Goal: Task Accomplishment & Management: Manage account settings

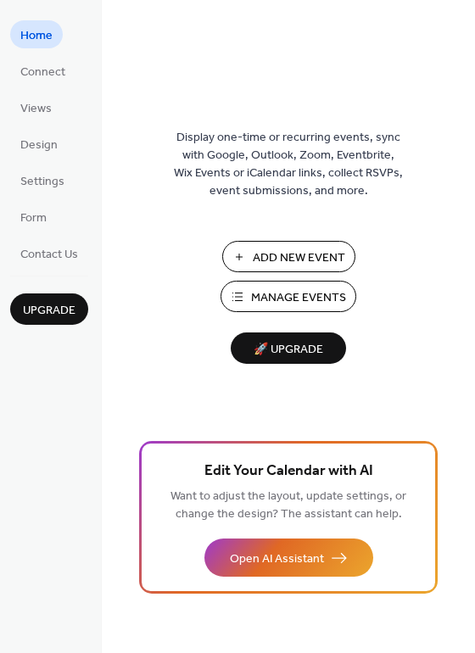
click at [283, 294] on span "Manage Events" at bounding box center [298, 298] width 95 height 18
click at [40, 154] on span "Design" at bounding box center [38, 145] width 37 height 18
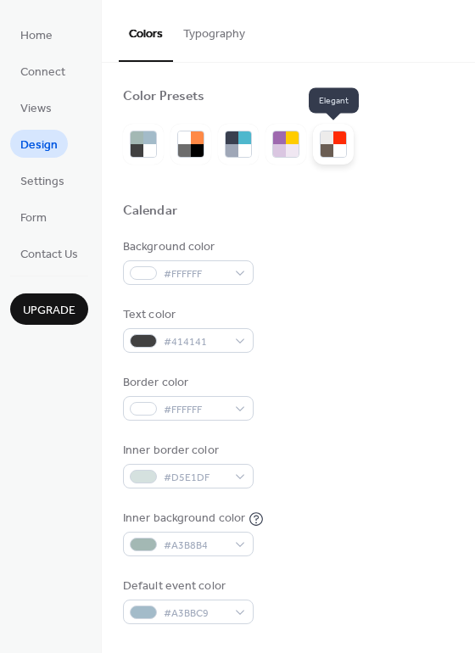
click at [340, 142] on div at bounding box center [339, 137] width 13 height 13
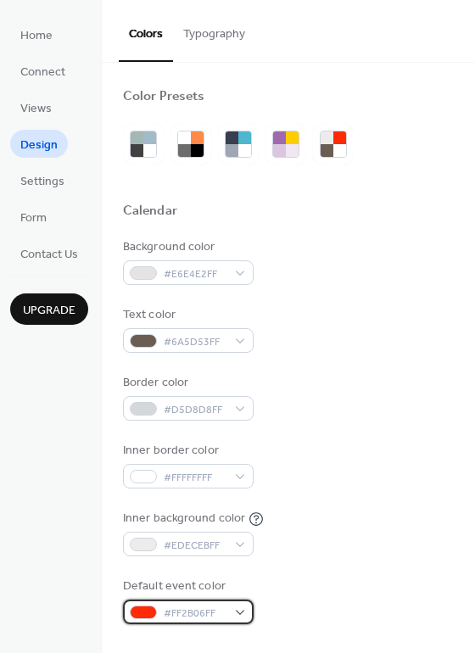
click at [235, 608] on div "#FF2B06FF" at bounding box center [188, 611] width 131 height 25
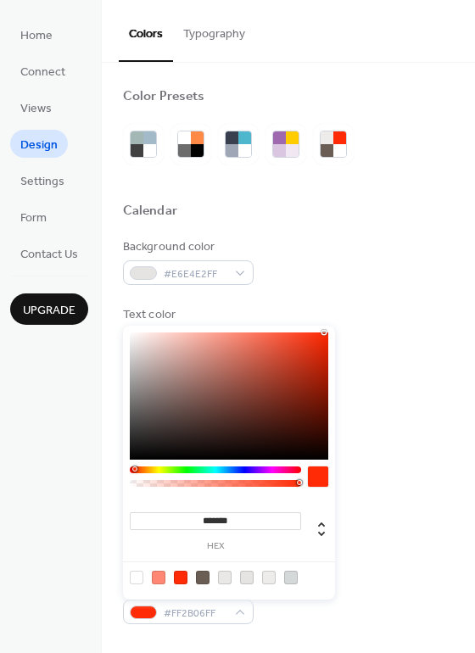
click at [185, 575] on div at bounding box center [181, 577] width 14 height 14
click at [150, 142] on div at bounding box center [149, 137] width 13 height 13
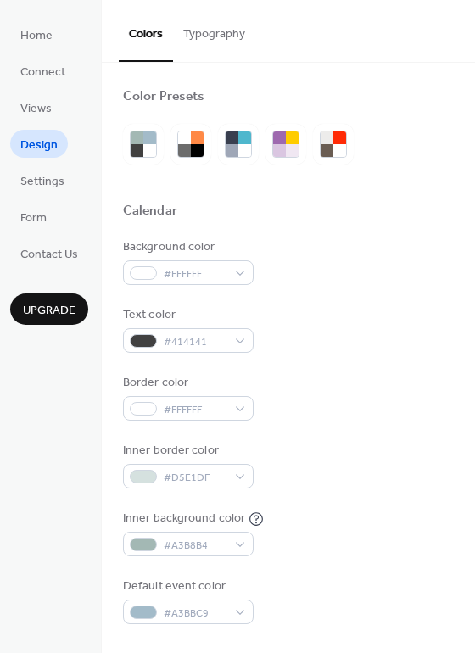
click at [230, 29] on button "Typography" at bounding box center [214, 30] width 82 height 60
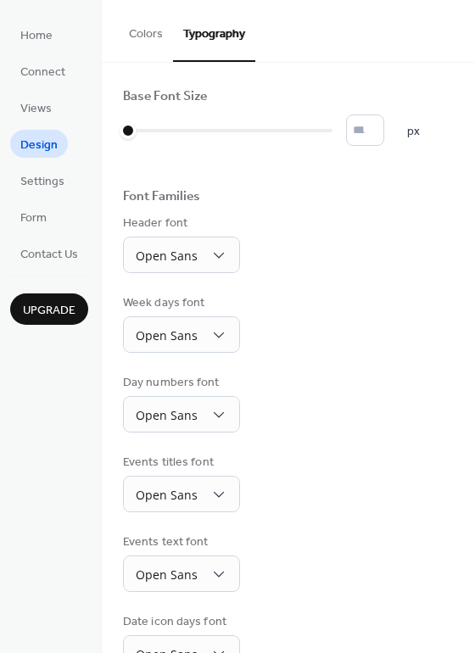
click at [147, 31] on button "Colors" at bounding box center [146, 30] width 54 height 60
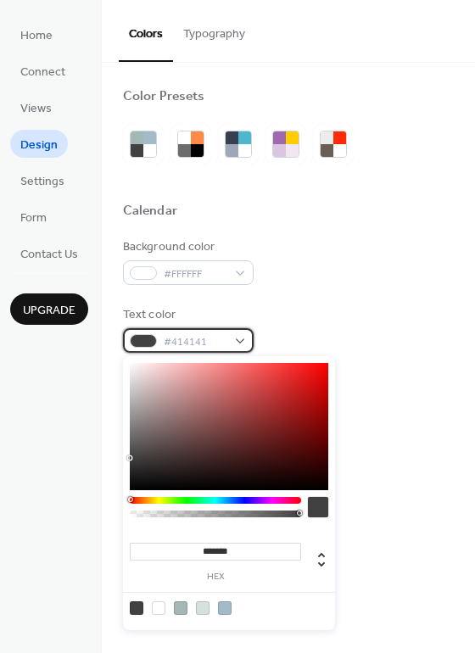
click at [242, 336] on div "#414141" at bounding box center [188, 340] width 131 height 25
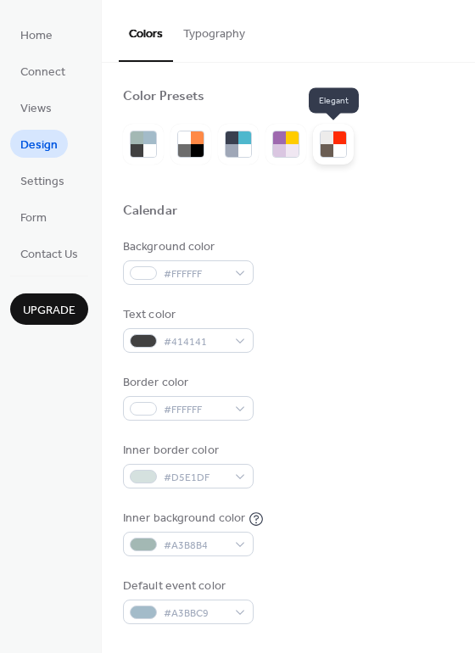
click at [340, 139] on div at bounding box center [339, 137] width 13 height 13
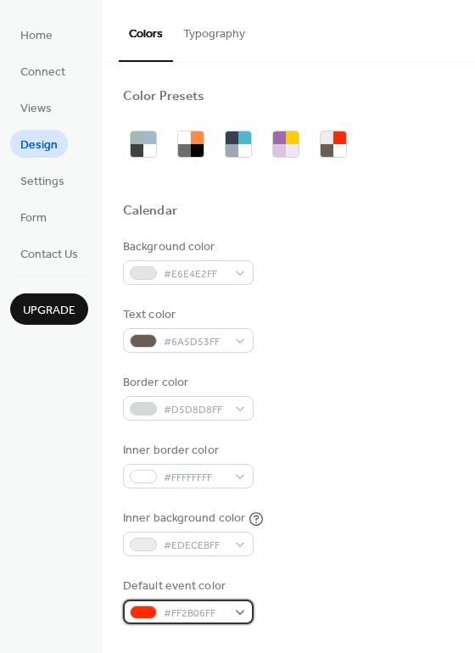
click at [180, 608] on span "#FF2B06FF" at bounding box center [195, 613] width 63 height 18
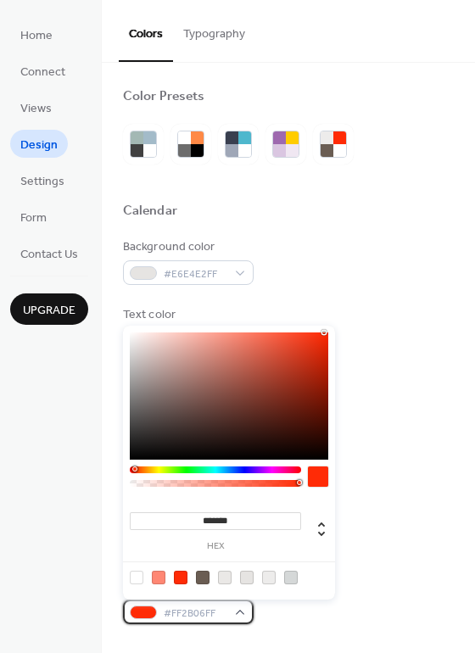
click at [236, 612] on div "#FF2B06FF" at bounding box center [188, 611] width 131 height 25
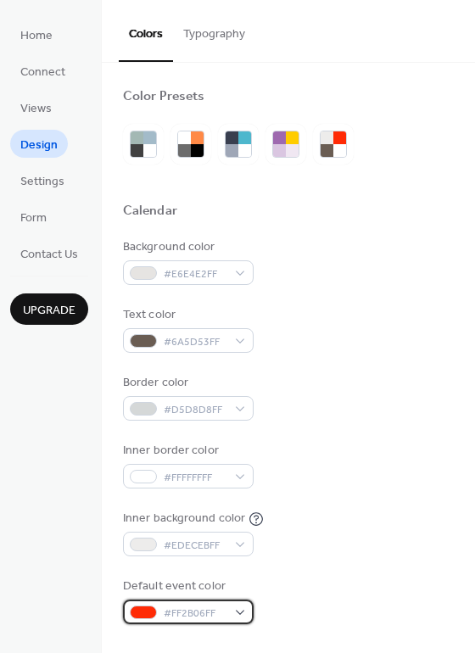
drag, startPoint x: 243, startPoint y: 614, endPoint x: 246, endPoint y: 600, distance: 14.6
click at [243, 614] on div "#FF2B06FF" at bounding box center [188, 611] width 131 height 25
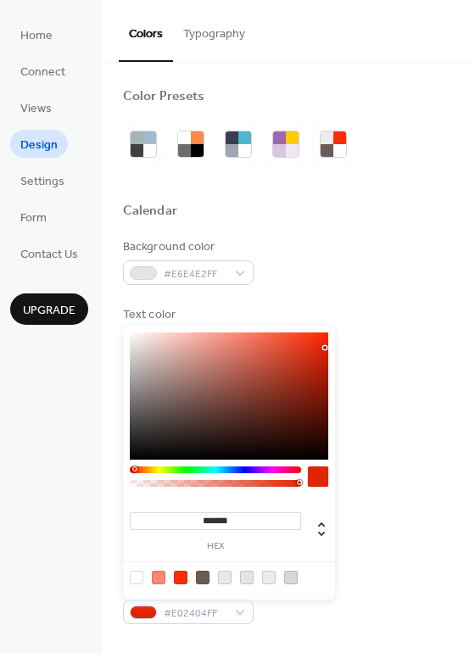
drag, startPoint x: 320, startPoint y: 362, endPoint x: 325, endPoint y: 347, distance: 15.0
click at [325, 347] on div at bounding box center [229, 395] width 198 height 127
type input "*******"
click at [315, 358] on div at bounding box center [229, 395] width 198 height 127
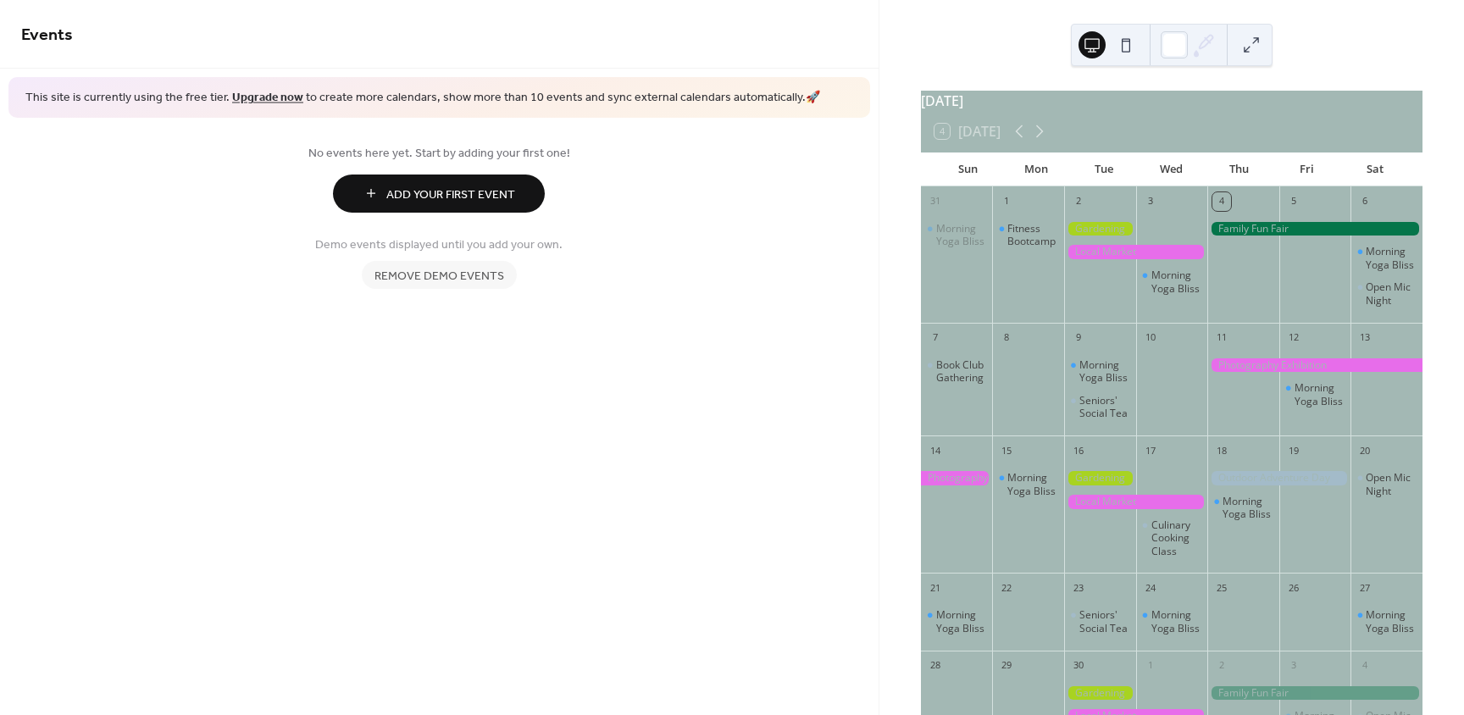
click at [1128, 258] on div at bounding box center [1135, 252] width 143 height 14
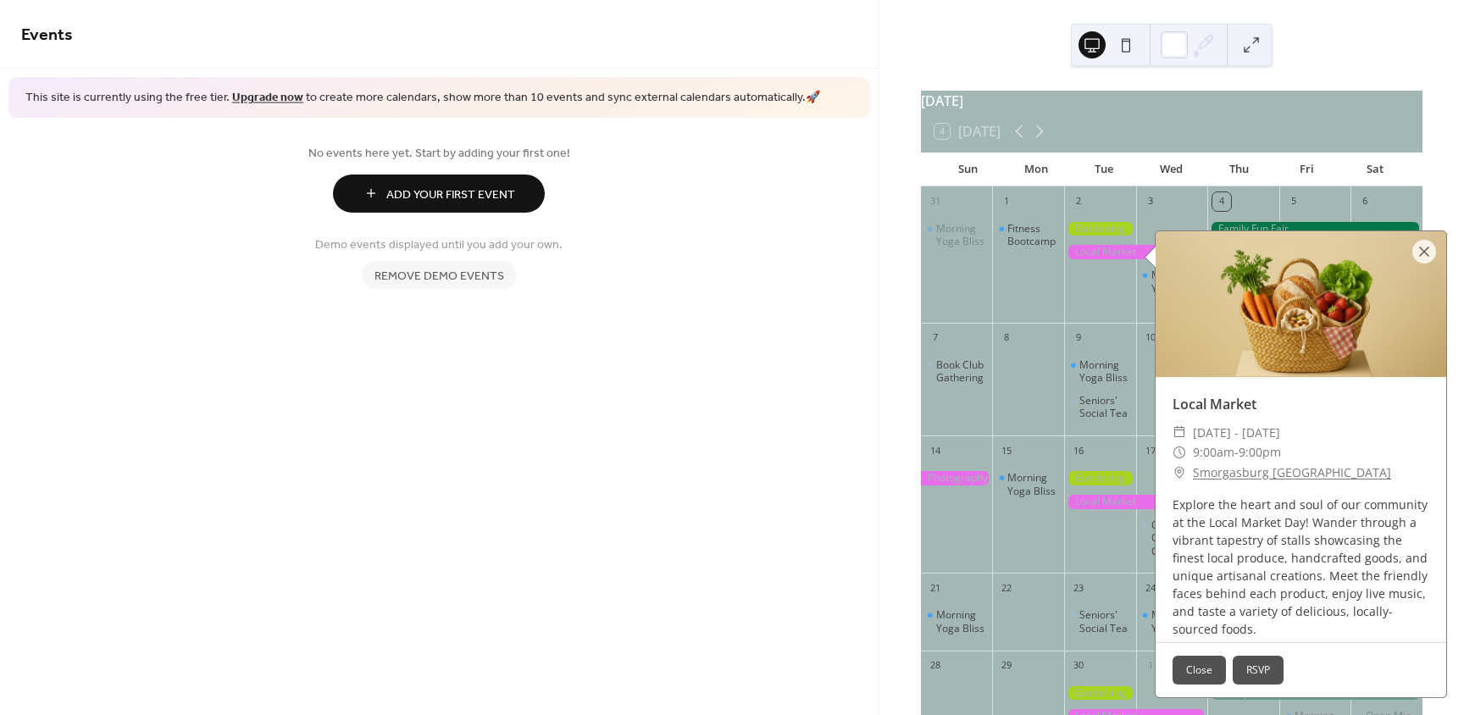
click at [1420, 253] on div at bounding box center [1425, 252] width 24 height 24
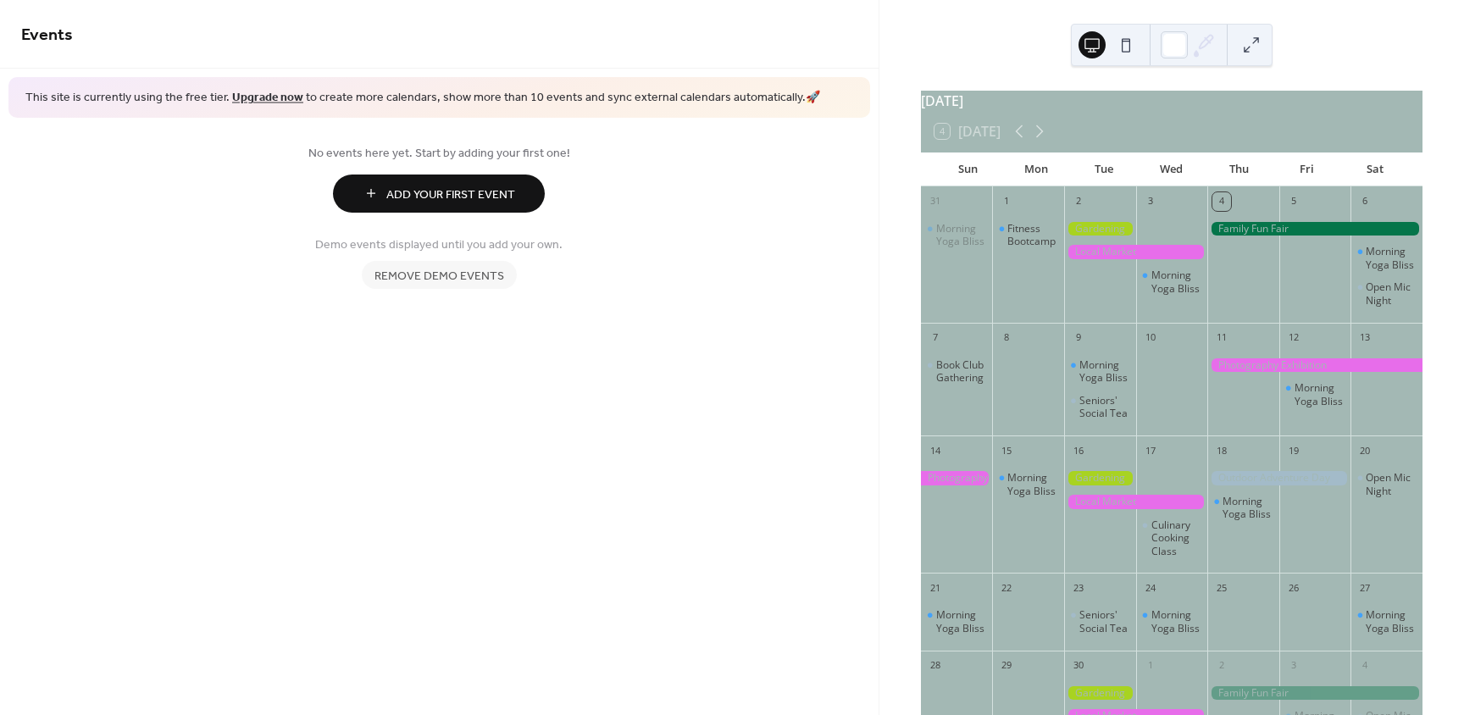
click at [447, 283] on span "Remove demo events" at bounding box center [440, 276] width 130 height 18
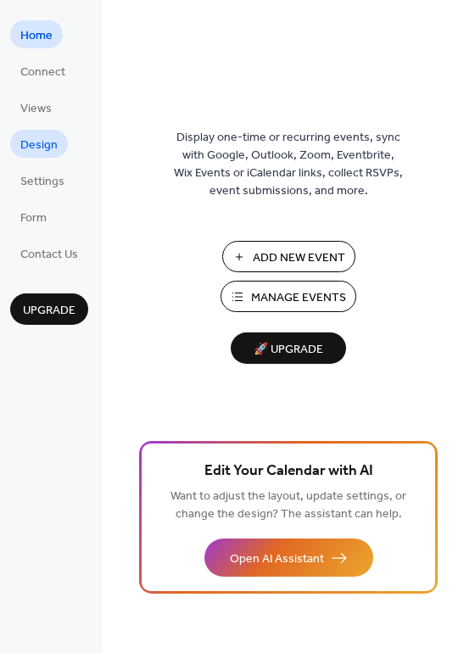
click at [46, 144] on span "Design" at bounding box center [38, 145] width 37 height 18
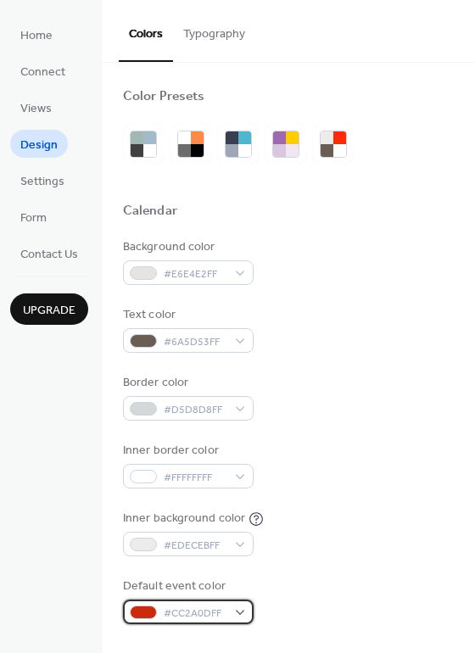
click at [206, 612] on span "#CC2A0DFF" at bounding box center [195, 613] width 63 height 18
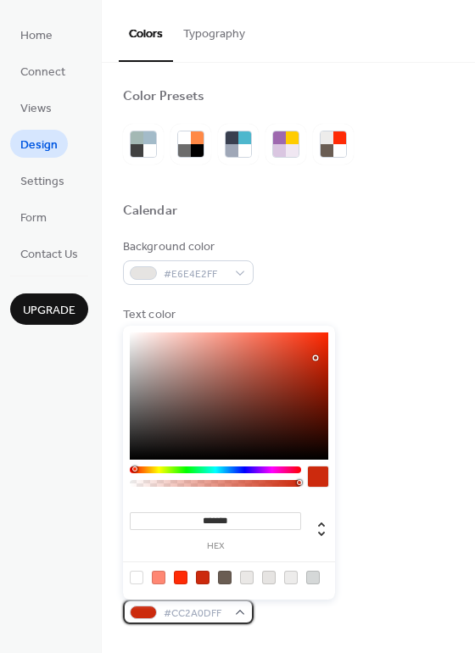
click at [222, 612] on span "#CC2A0DFF" at bounding box center [195, 613] width 63 height 18
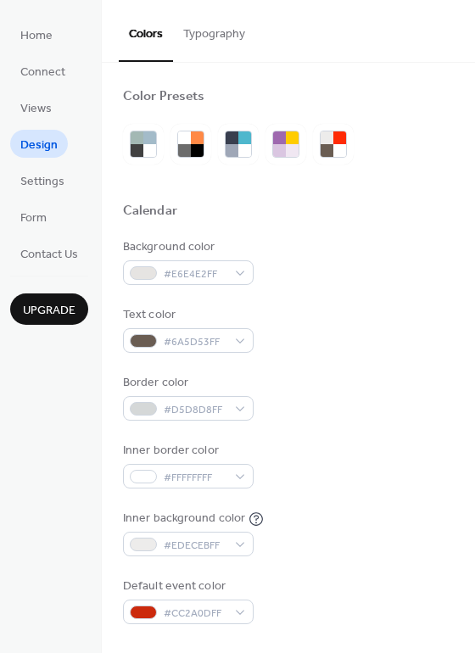
click at [211, 624] on div at bounding box center [288, 643] width 331 height 38
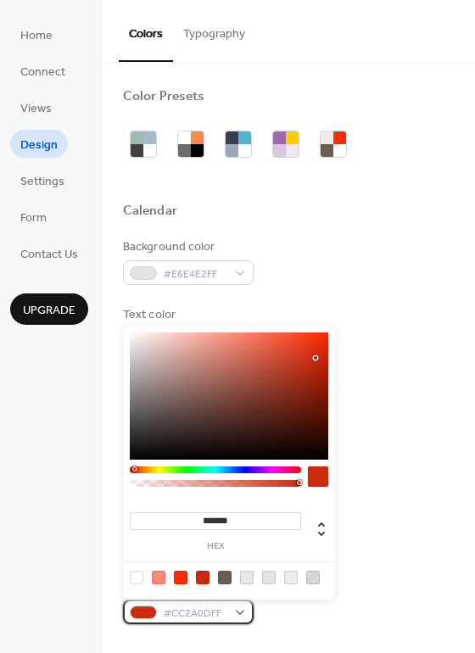
click at [215, 612] on span "#CC2A0DFF" at bounding box center [195, 613] width 63 height 18
drag, startPoint x: 248, startPoint y: 521, endPoint x: 115, endPoint y: 517, distance: 133.1
click at [119, 516] on body "Home Connect Views Design Settings Form Contact Us Upgrade Design Upgrade Color…" at bounding box center [237, 326] width 475 height 653
paste input
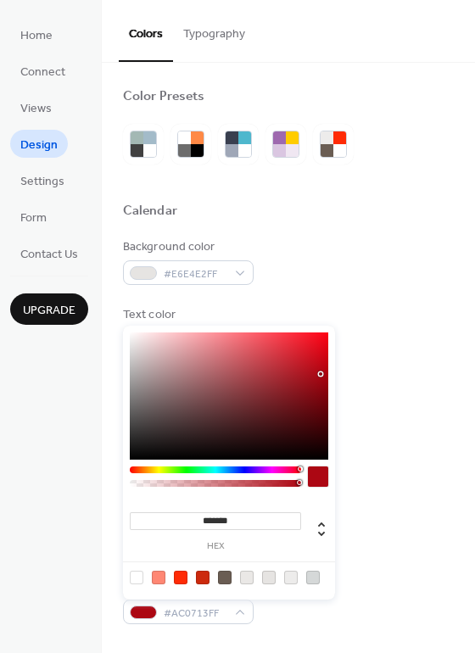
type input "*******"
click at [147, 616] on div at bounding box center [143, 612] width 27 height 14
click at [314, 575] on div at bounding box center [313, 577] width 14 height 14
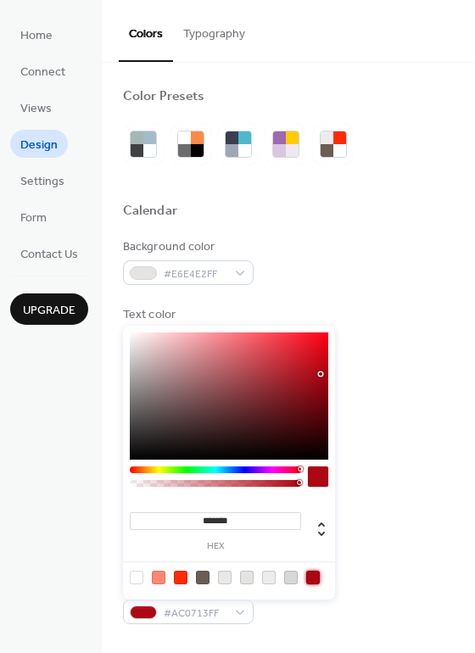
click at [311, 578] on div at bounding box center [313, 577] width 14 height 14
click at [27, 136] on span "Design" at bounding box center [38, 145] width 37 height 18
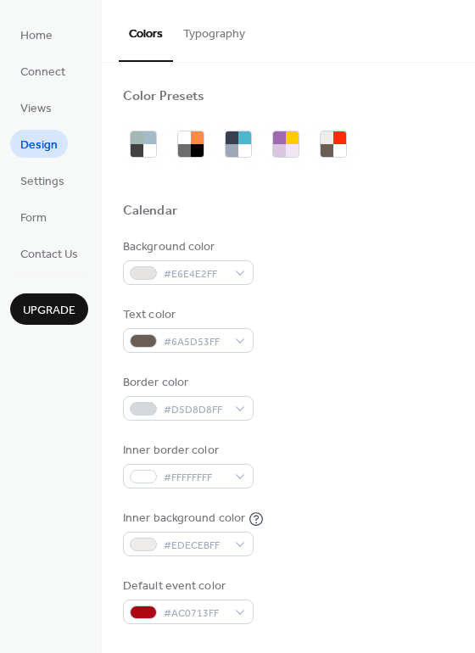
click at [33, 143] on span "Design" at bounding box center [38, 145] width 37 height 18
click at [46, 95] on link "Views" at bounding box center [36, 107] width 52 height 28
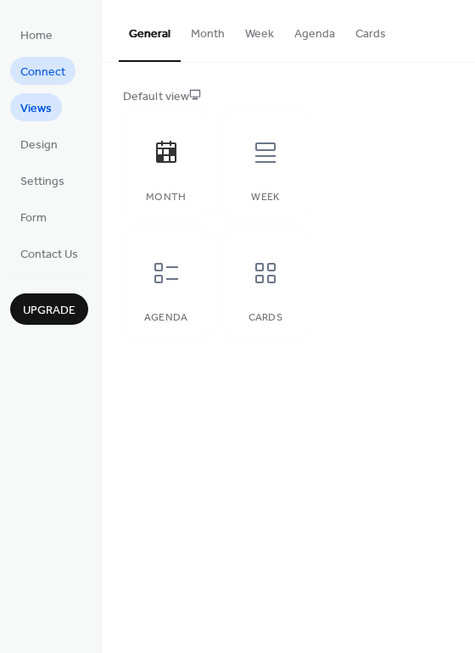
click at [46, 81] on span "Connect" at bounding box center [42, 73] width 45 height 18
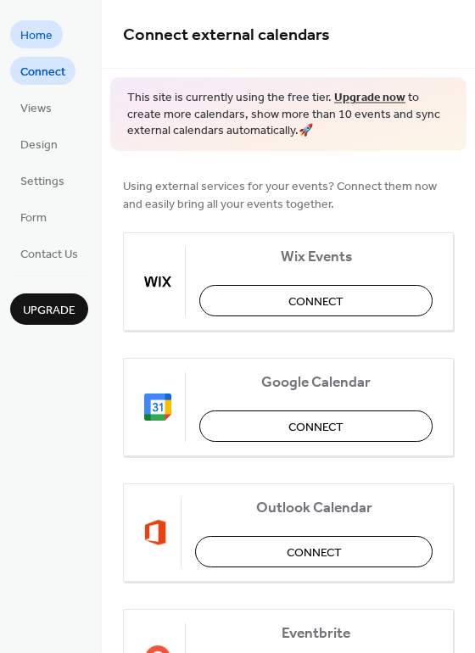
click at [59, 34] on link "Home" at bounding box center [36, 34] width 53 height 28
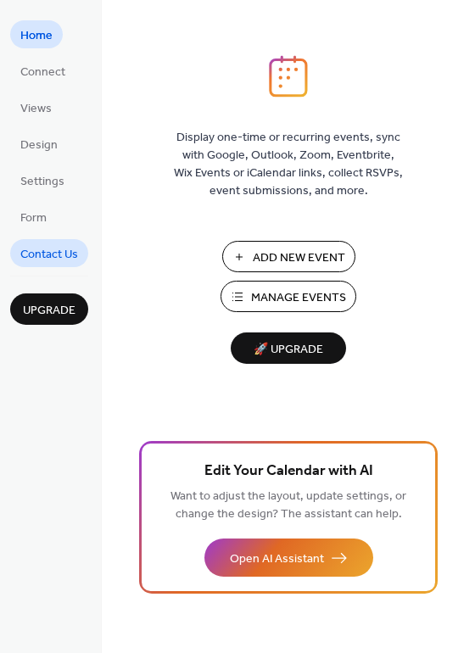
click at [57, 258] on span "Contact Us" at bounding box center [49, 255] width 58 height 18
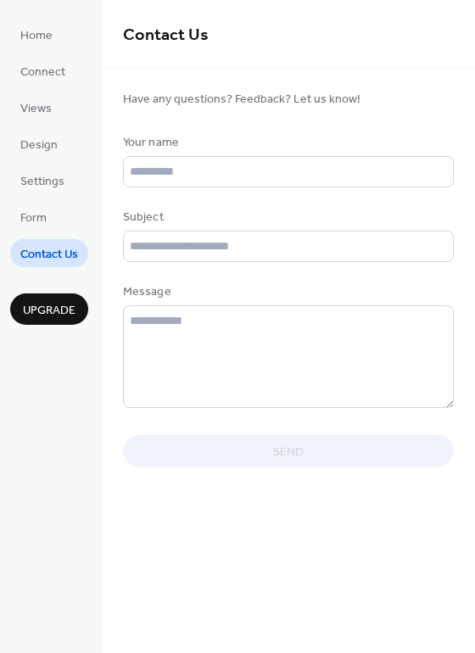
click at [37, 202] on ul "Home Connect Views Design Settings Form Contact Us" at bounding box center [49, 143] width 78 height 247
click at [51, 173] on span "Settings" at bounding box center [42, 182] width 44 height 18
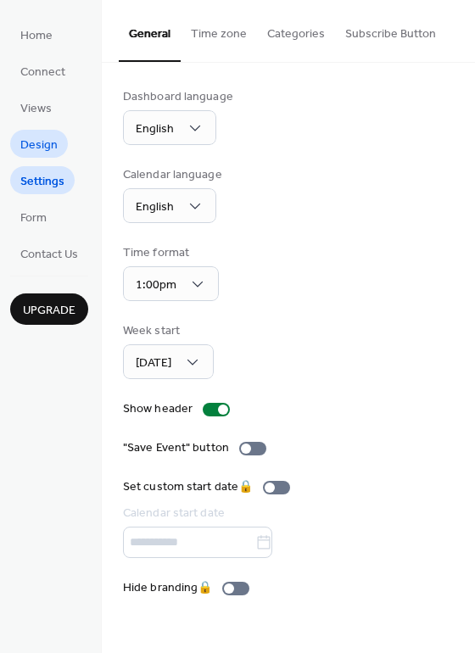
click at [31, 153] on span "Design" at bounding box center [38, 145] width 37 height 18
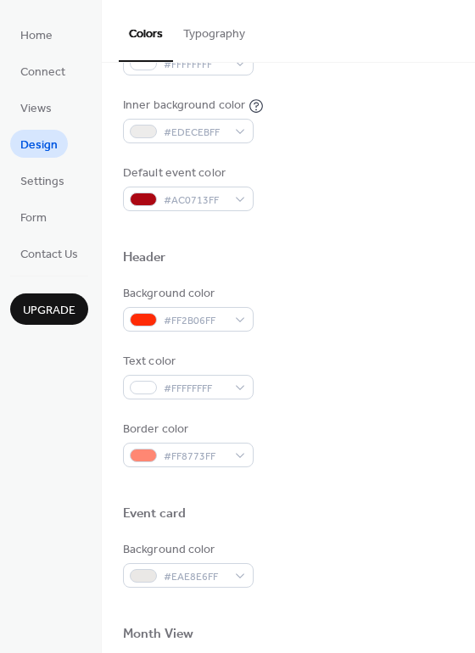
scroll to position [424, 0]
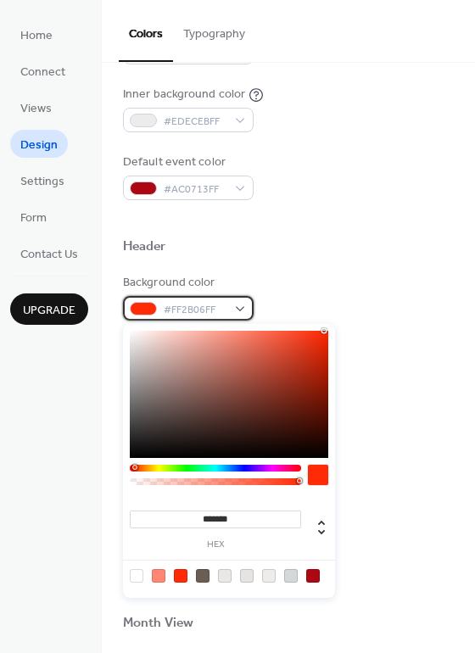
click at [246, 308] on div "#FF2B06FF" at bounding box center [188, 308] width 131 height 25
click at [315, 575] on div at bounding box center [313, 576] width 14 height 14
type input "*******"
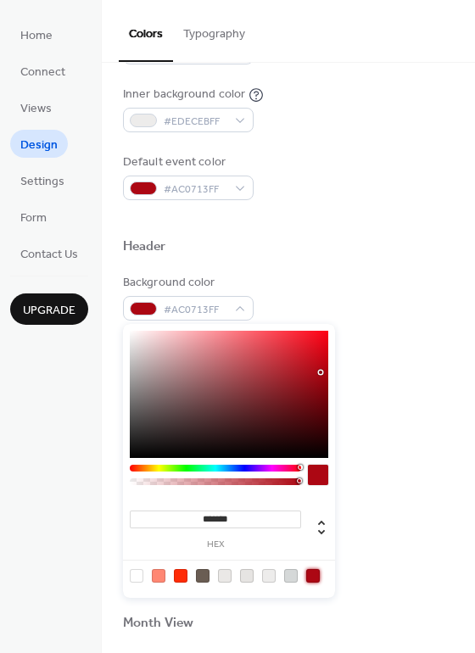
click at [319, 473] on div at bounding box center [318, 474] width 20 height 20
click at [383, 519] on div at bounding box center [288, 523] width 331 height 14
